Goal: Find contact information: Find contact information

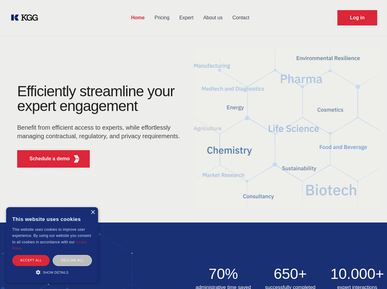
click at [194, 144] on div "Efficiently streamline your expert engagement Benefit from efficient access to …" at bounding box center [100, 128] width 186 height 89
click at [46, 159] on p "Schedule a demo" at bounding box center [49, 158] width 40 height 7
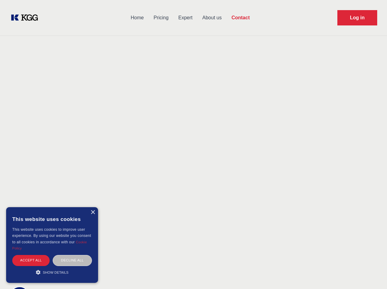
click at [93, 213] on div "× This website uses cookies This website uses cookies to improve user experienc…" at bounding box center [52, 245] width 92 height 76
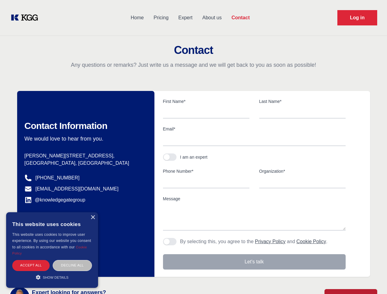
click at [31, 260] on div "Accept all" at bounding box center [30, 265] width 37 height 11
click at [72, 260] on div "Contact Information We would love to hear from you. Postal address [PERSON_NAME…" at bounding box center [85, 184] width 137 height 186
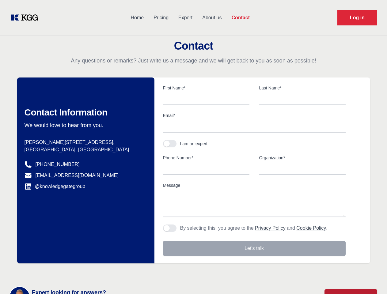
click at [52, 272] on main "Contact Any questions or remarks? Just write us a message and we will get back …" at bounding box center [193, 159] width 387 height 319
